Goal: Task Accomplishment & Management: Manage account settings

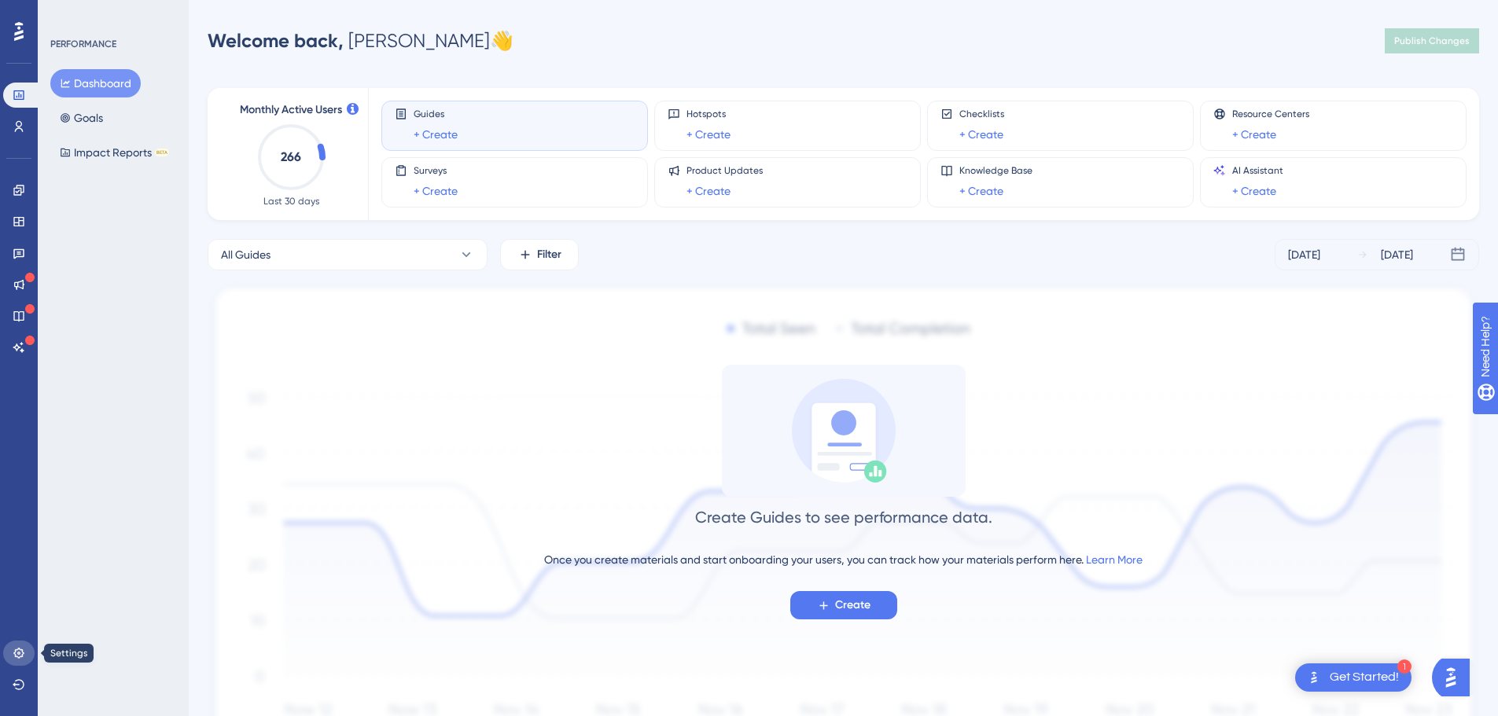
click at [26, 653] on link at bounding box center [18, 653] width 31 height 25
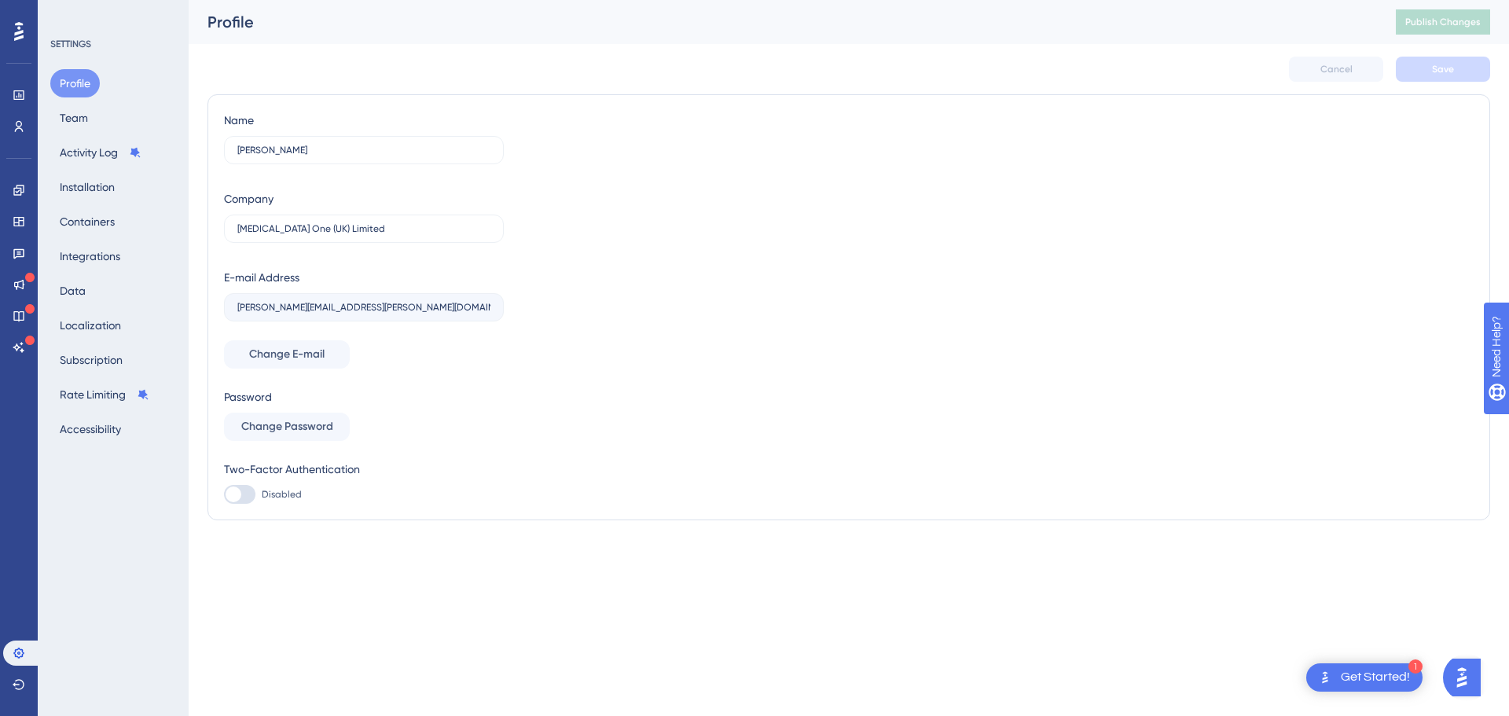
click at [98, 116] on div "Profile Team Activity Log Installation Containers Integrations Data Localizatio…" at bounding box center [113, 256] width 127 height 374
click at [93, 116] on button "Team" at bounding box center [73, 118] width 47 height 28
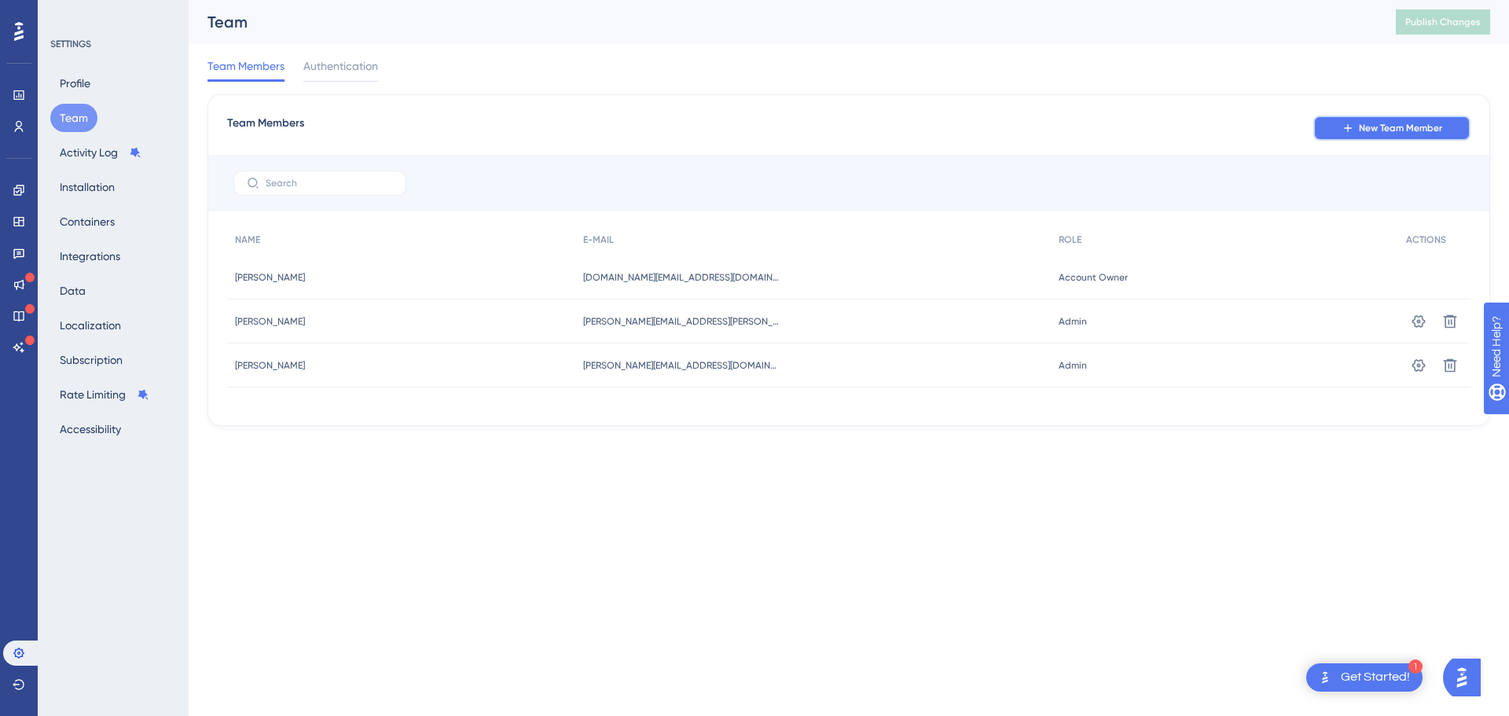
click at [1333, 134] on button "New Team Member" at bounding box center [1392, 128] width 157 height 25
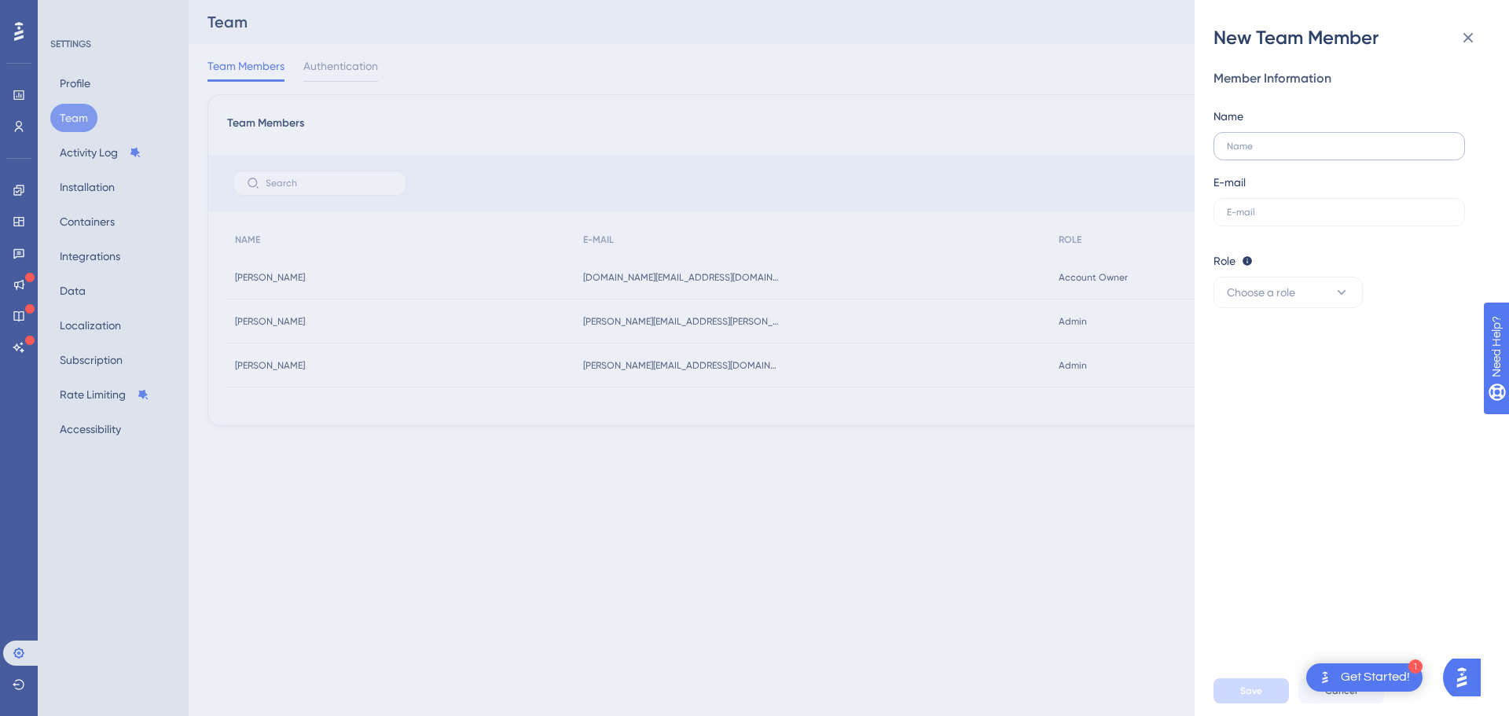
click at [1329, 136] on label at bounding box center [1340, 146] width 252 height 28
click at [1329, 141] on input "text" at bounding box center [1339, 146] width 225 height 11
type input "[PERSON_NAME]"
click at [1306, 213] on input "text" at bounding box center [1339, 212] width 225 height 11
click at [1250, 198] on label at bounding box center [1340, 212] width 252 height 28
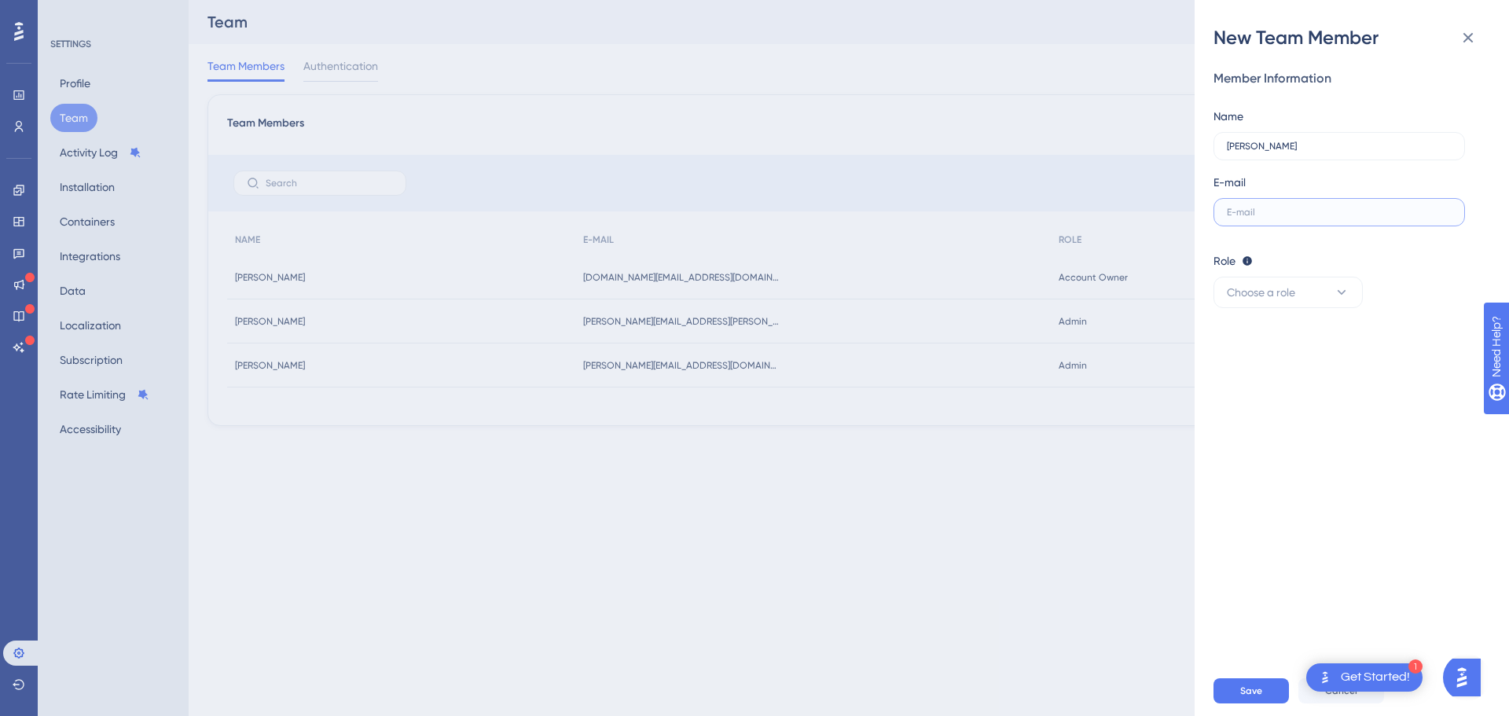
click at [1250, 207] on input "text" at bounding box center [1339, 212] width 225 height 11
paste input "[EMAIL_ADDRESS][PERSON_NAME][DOMAIN_NAME]"
type input "[EMAIL_ADDRESS][PERSON_NAME][DOMAIN_NAME]"
click at [1306, 298] on button "Choose a role" at bounding box center [1288, 292] width 149 height 31
click at [1299, 333] on div "Admin Admin" at bounding box center [1289, 340] width 104 height 31
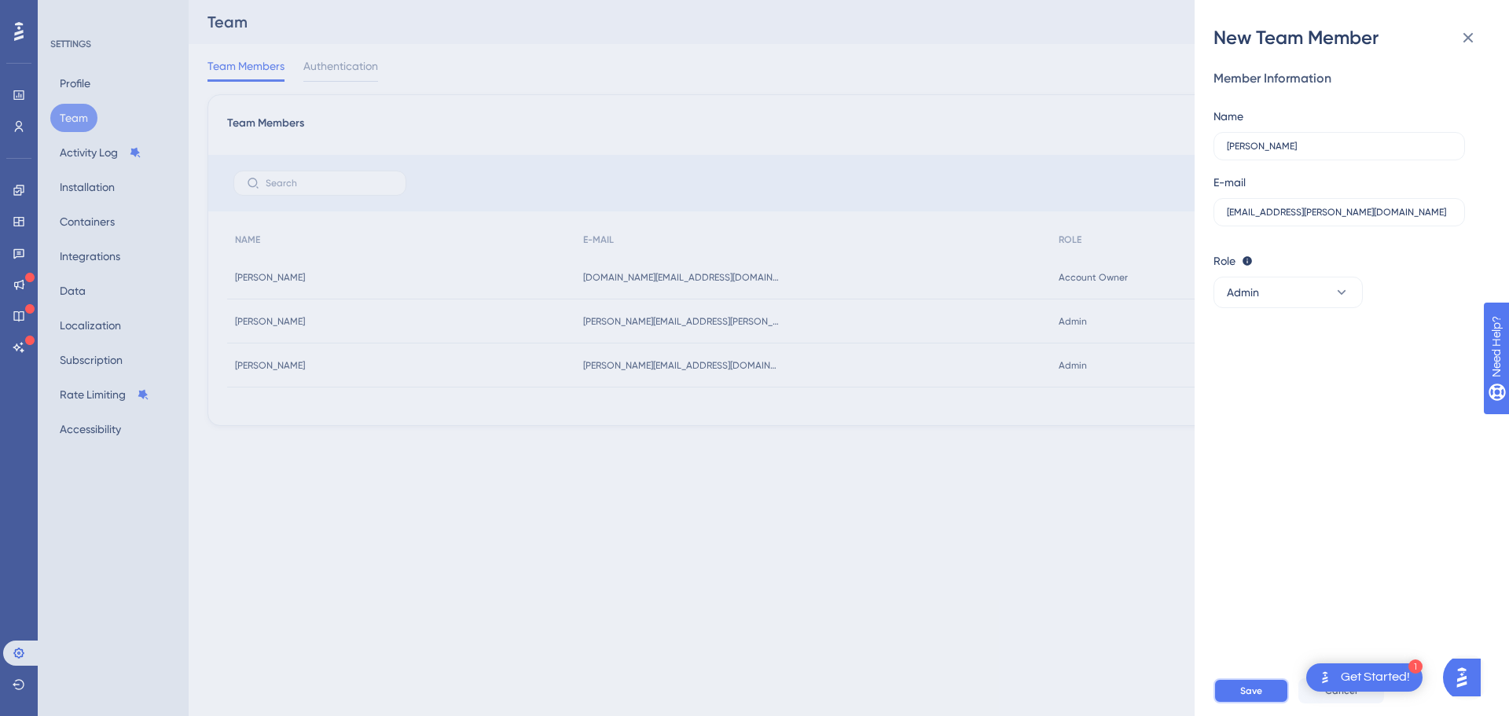
click at [1277, 687] on button "Save" at bounding box center [1251, 690] width 75 height 25
